Goal: Task Accomplishment & Management: Complete application form

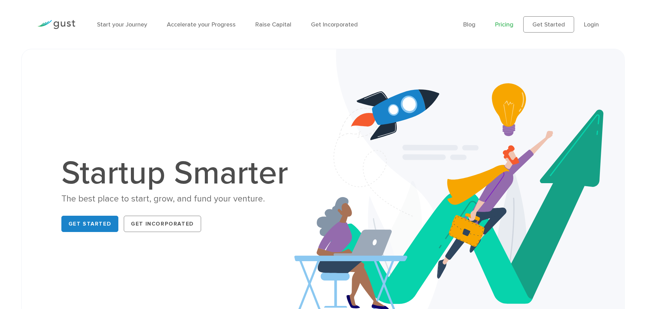
click at [512, 26] on link "Pricing" at bounding box center [504, 24] width 18 height 7
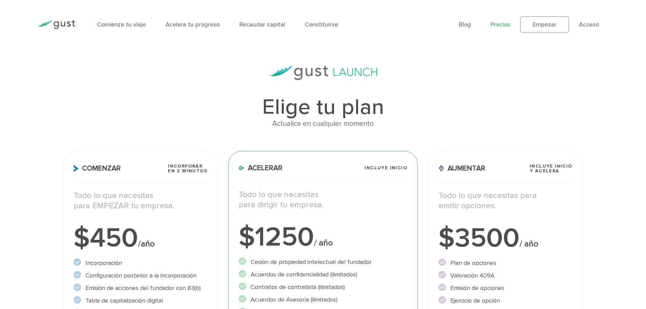
click at [65, 23] on img at bounding box center [56, 24] width 38 height 9
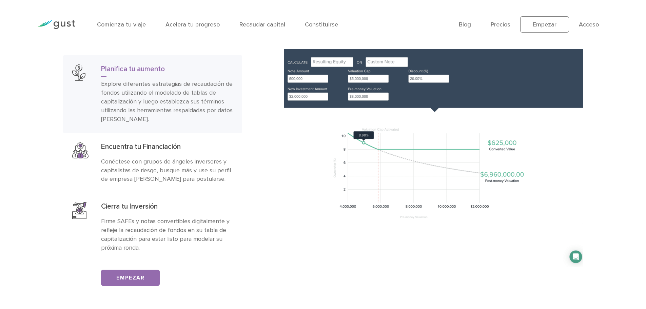
scroll to position [1184, 0]
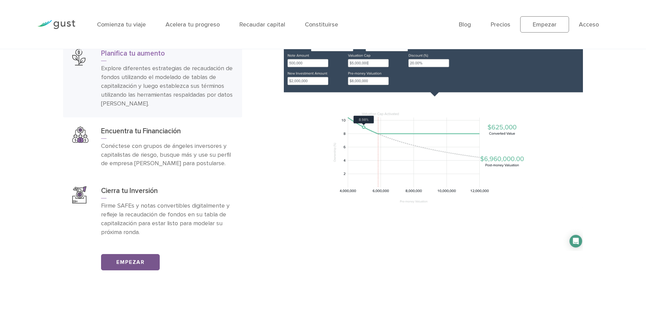
click at [138, 260] on font "Empezar" at bounding box center [130, 262] width 28 height 7
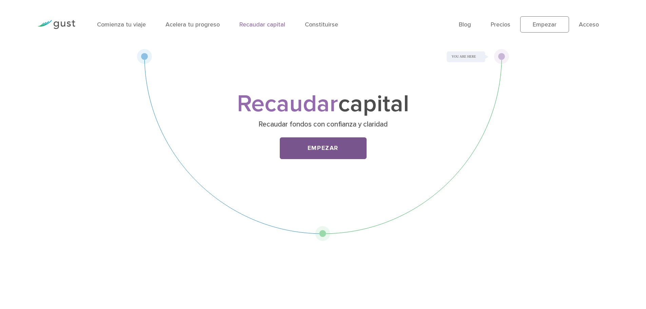
click at [325, 148] on font "Empezar" at bounding box center [323, 147] width 31 height 7
